Goal: Transaction & Acquisition: Purchase product/service

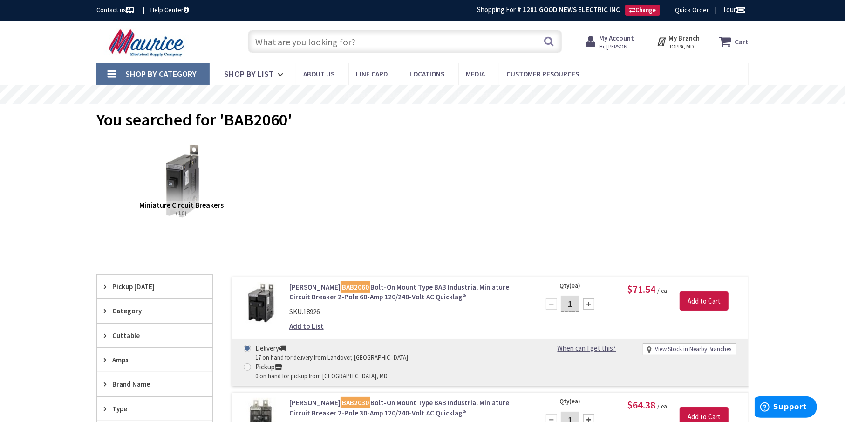
click at [364, 41] on input "text" at bounding box center [405, 41] width 315 height 23
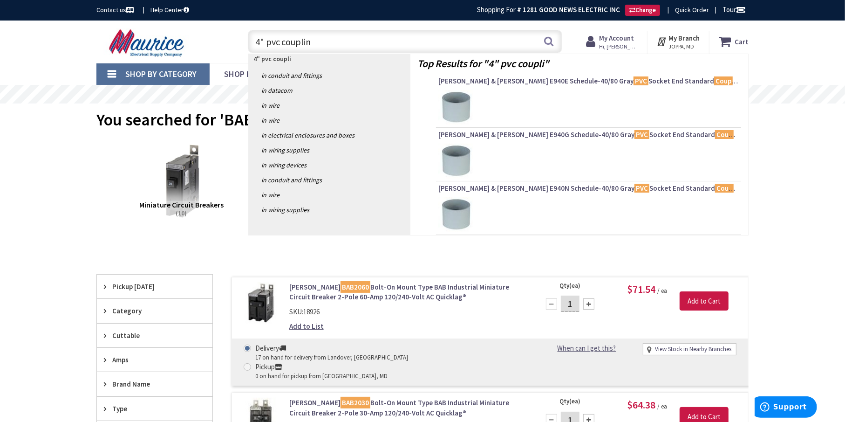
type input "4" pvc coupling"
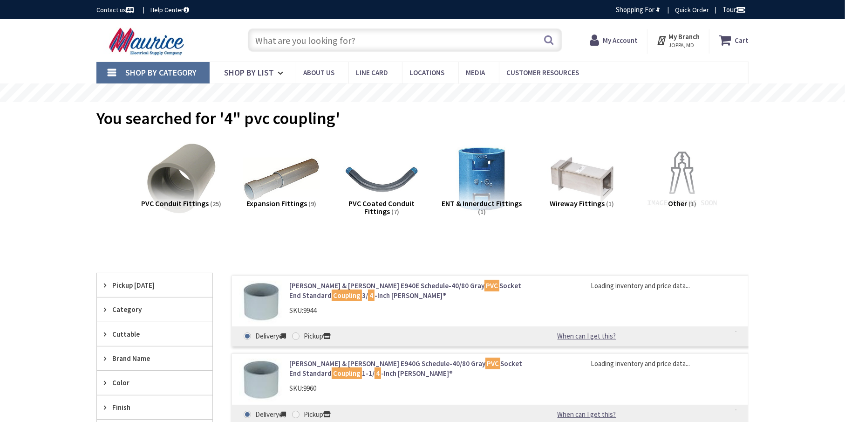
type input "[GEOGRAPHIC_DATA], [GEOGRAPHIC_DATA]"
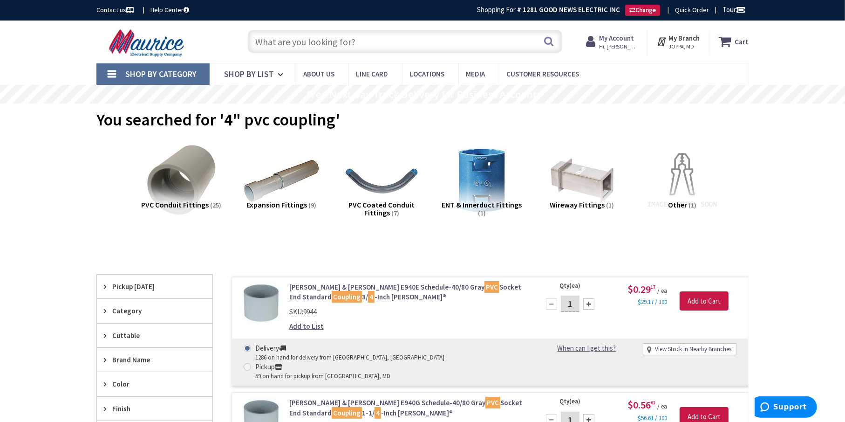
click at [312, 40] on input "text" at bounding box center [405, 41] width 315 height 23
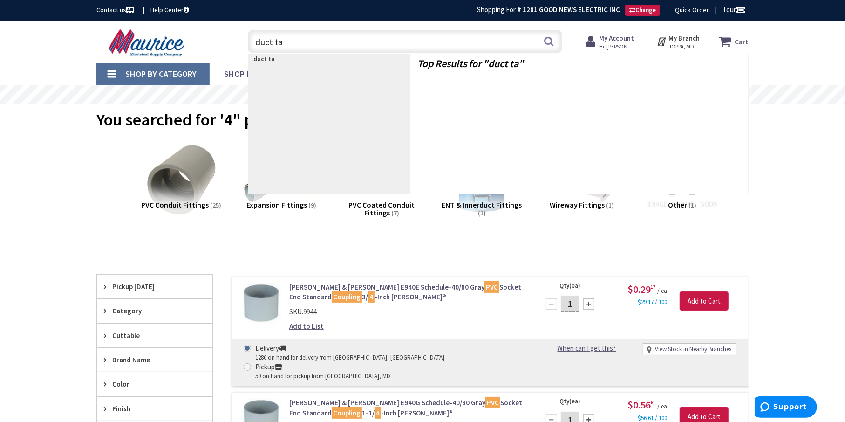
type input "duct tap"
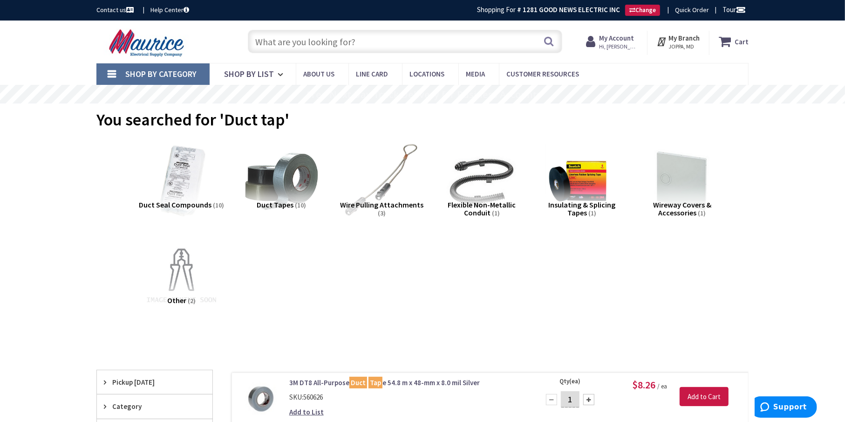
click at [300, 40] on input "text" at bounding box center [405, 41] width 315 height 23
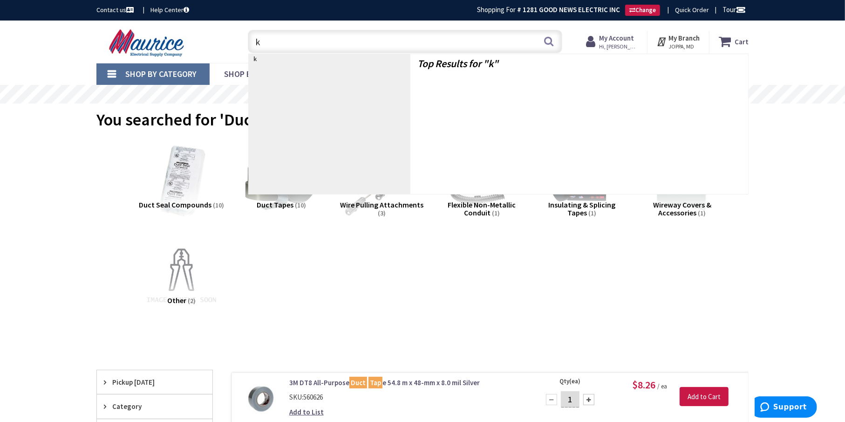
type input "kx"
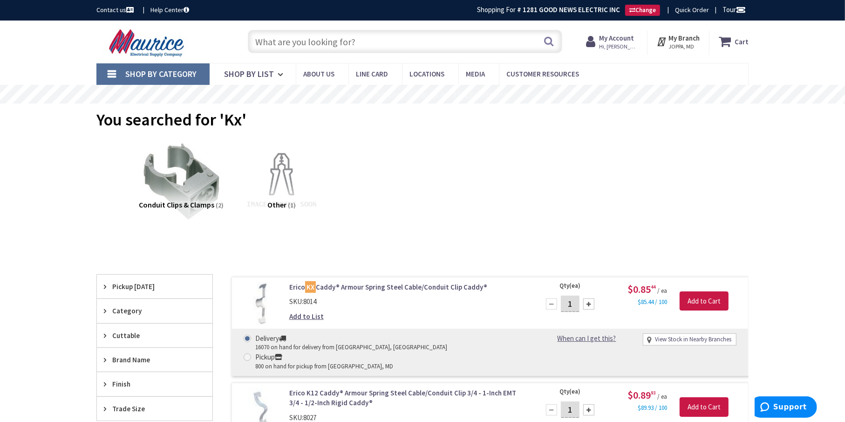
click at [273, 39] on input "text" at bounding box center [405, 41] width 315 height 23
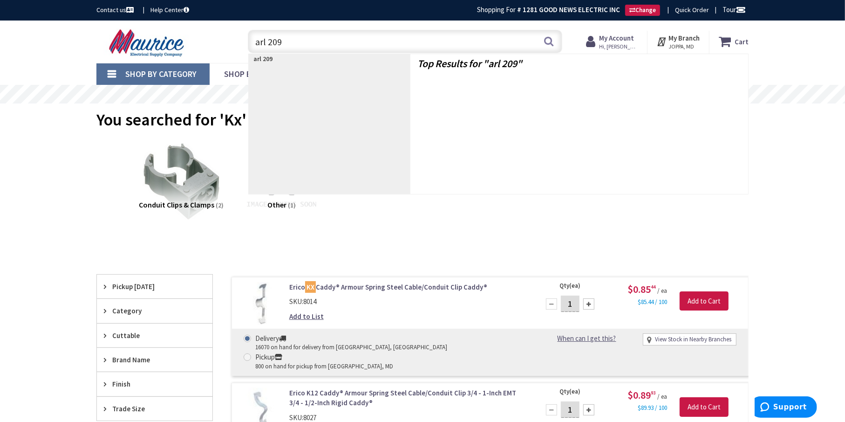
type input "arl 2090"
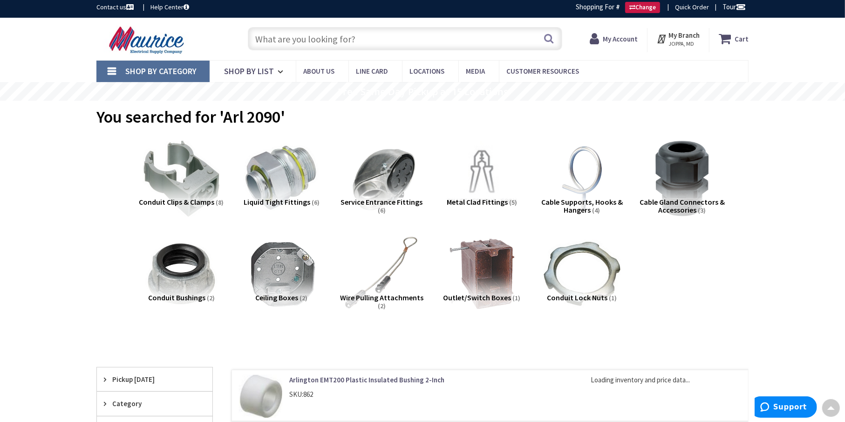
scroll to position [1, 0]
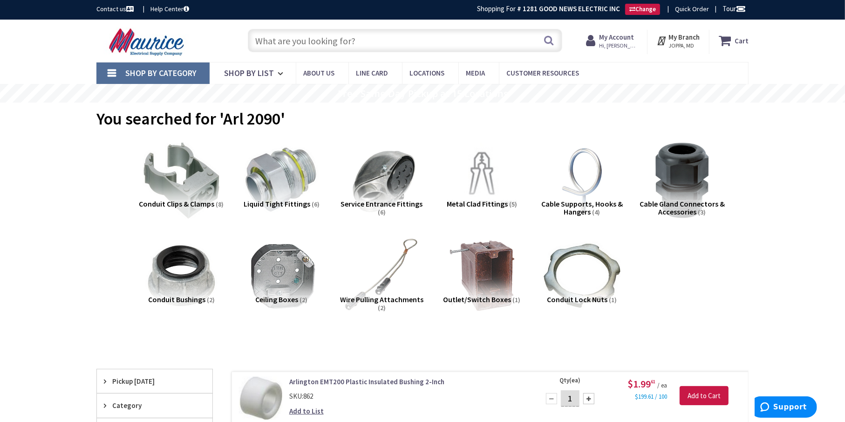
drag, startPoint x: 320, startPoint y: 40, endPoint x: 323, endPoint y: 37, distance: 5.0
click at [321, 40] on input "text" at bounding box center [405, 40] width 315 height 23
click at [310, 39] on input "text" at bounding box center [405, 40] width 315 height 23
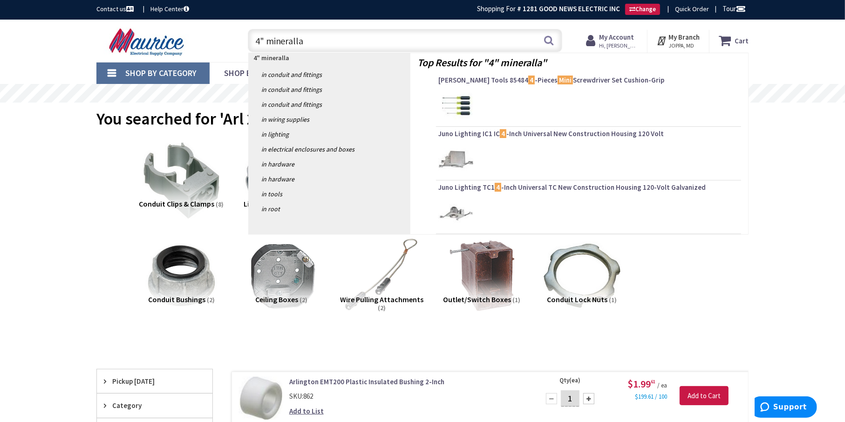
type input "4" minerallac"
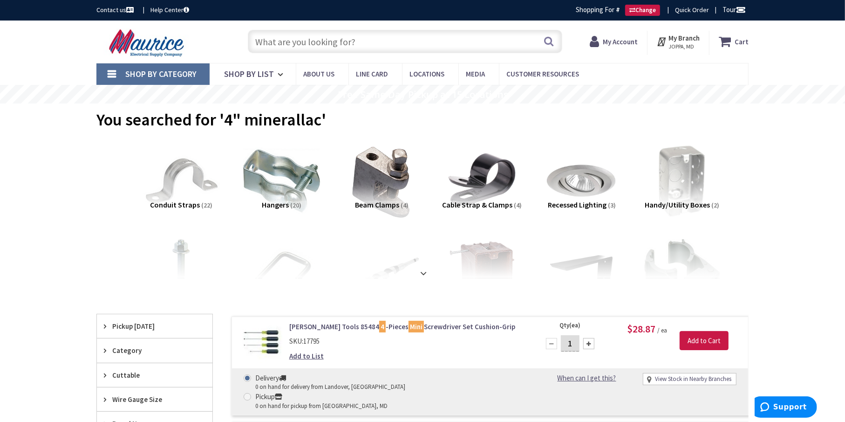
click at [310, 39] on input "text" at bounding box center [405, 41] width 315 height 23
click at [291, 189] on img at bounding box center [282, 181] width 84 height 84
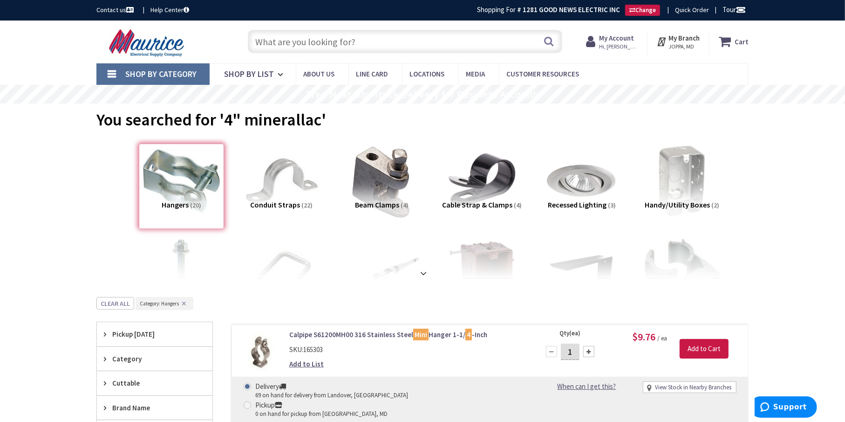
click at [298, 37] on input "text" at bounding box center [405, 41] width 315 height 23
paste input "TED1304040"
type input "TED1304040"
click at [547, 40] on button "Search" at bounding box center [549, 41] width 12 height 21
